Goal: Transaction & Acquisition: Obtain resource

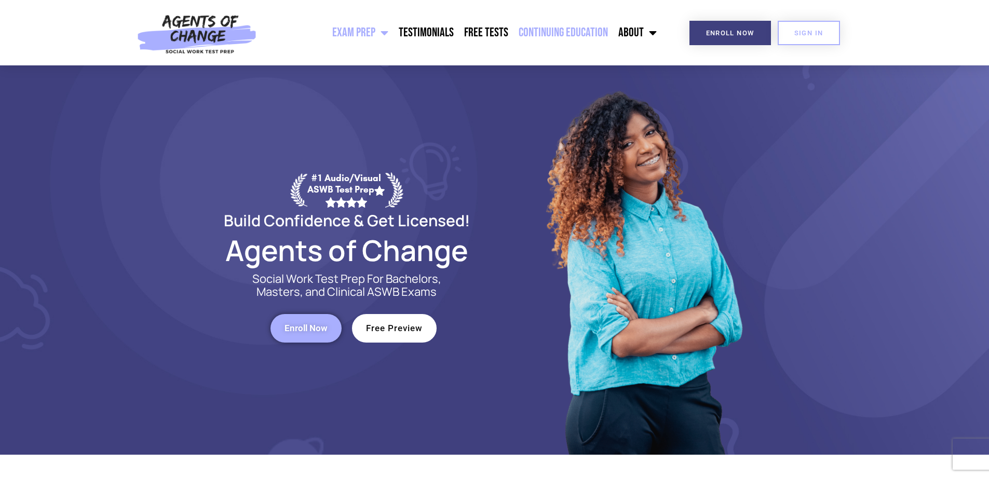
click at [556, 35] on link "Continuing Education" at bounding box center [563, 33] width 100 height 26
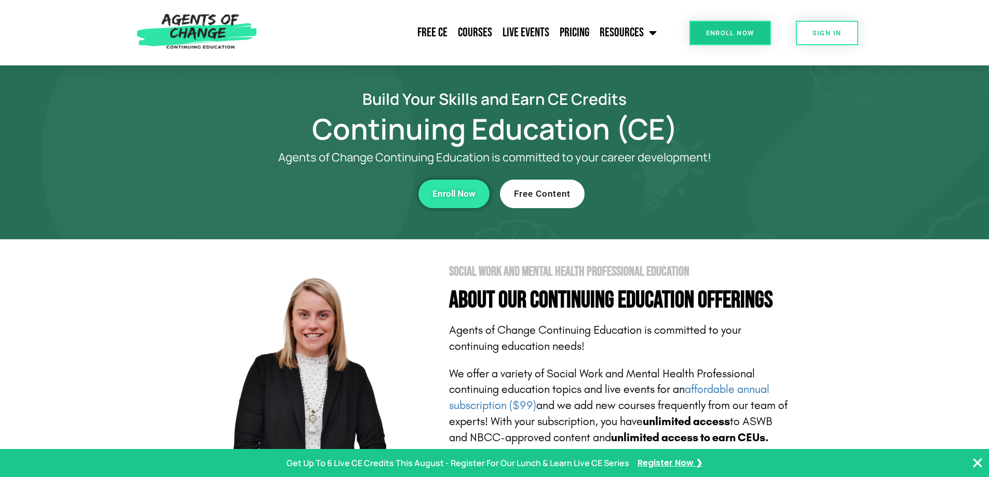
click at [573, 187] on link "Free Content" at bounding box center [542, 194] width 85 height 29
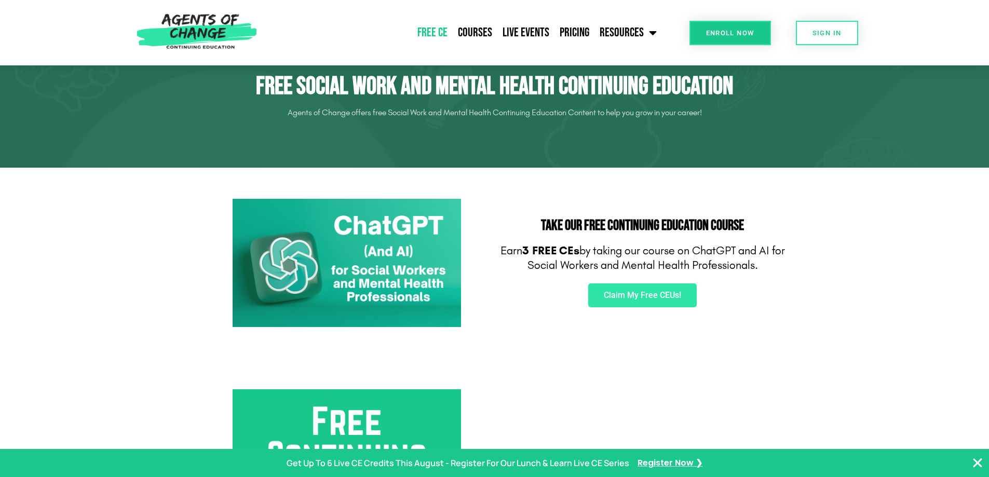
scroll to position [52, 0]
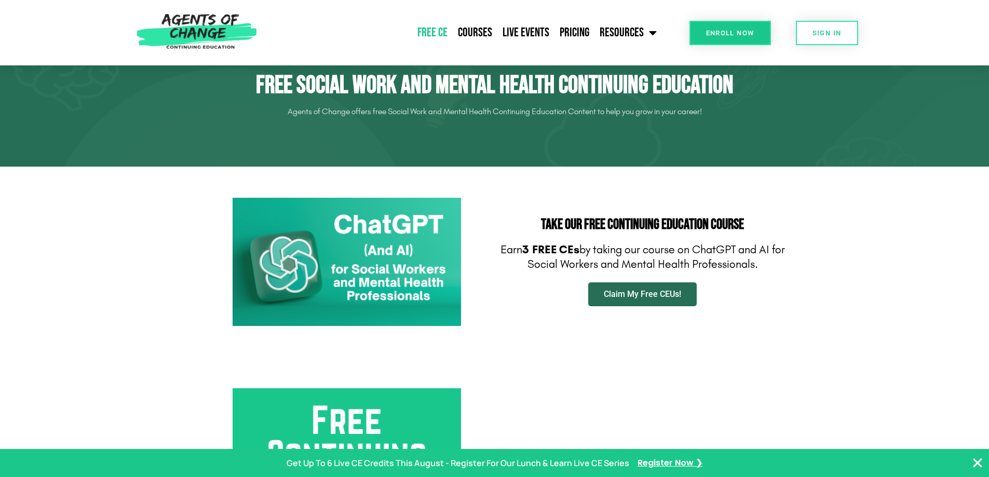
click at [640, 291] on span "Claim My Free CEUs!" at bounding box center [642, 294] width 77 height 8
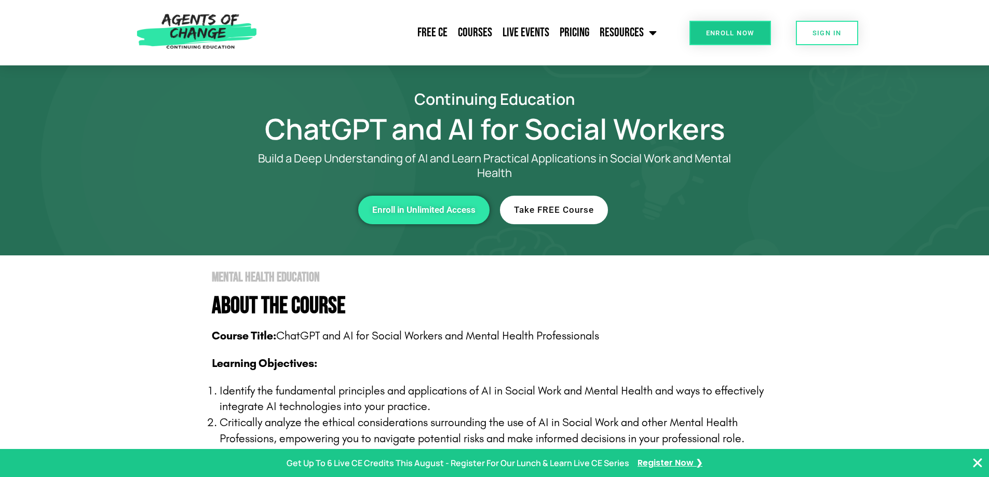
click at [443, 207] on span "Enroll in Unlimited Access" at bounding box center [423, 210] width 103 height 9
click at [580, 206] on span "Take FREE Course" at bounding box center [554, 210] width 80 height 9
